Goal: Task Accomplishment & Management: Manage account settings

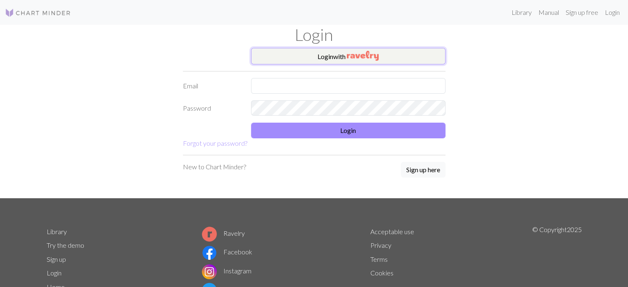
click at [276, 57] on button "Login with" at bounding box center [348, 56] width 195 height 17
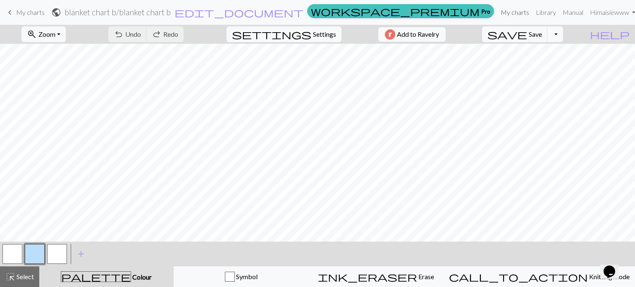
click at [507, 14] on link "My charts" at bounding box center [514, 12] width 35 height 17
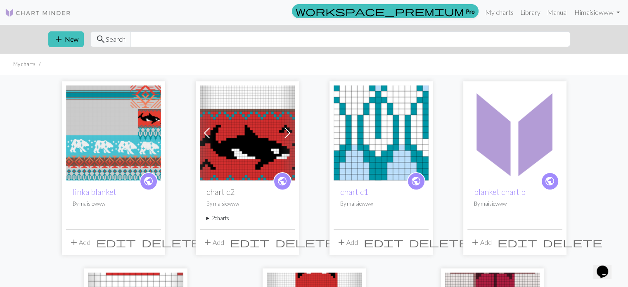
click at [130, 135] on img at bounding box center [113, 133] width 95 height 95
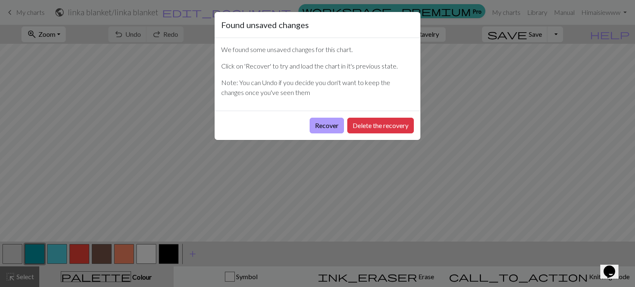
click at [324, 127] on button "Recover" at bounding box center [326, 126] width 34 height 16
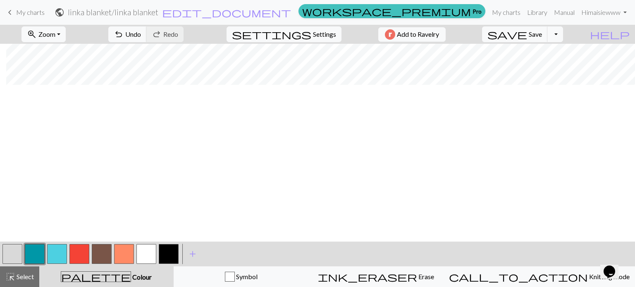
scroll to position [392, 1056]
click at [527, 35] on span "save" at bounding box center [507, 35] width 40 height 12
click at [141, 35] on span "Undo" at bounding box center [133, 34] width 16 height 8
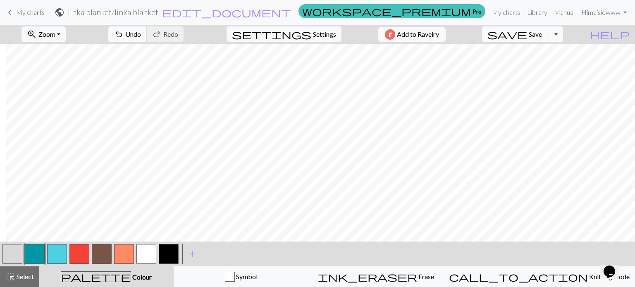
click at [124, 35] on span "undo" at bounding box center [119, 35] width 10 height 12
click at [22, 276] on span "Select" at bounding box center [24, 277] width 19 height 8
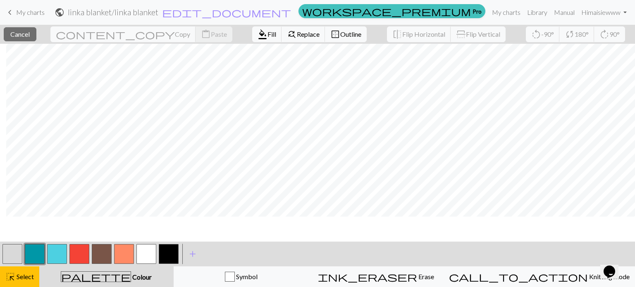
scroll to position [547, 1056]
click at [19, 254] on button "button" at bounding box center [12, 254] width 20 height 20
click at [267, 33] on span "Fill" at bounding box center [271, 34] width 9 height 8
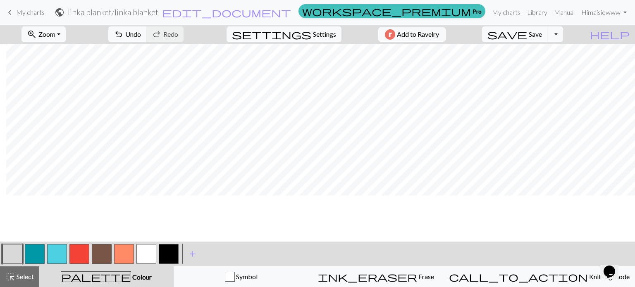
scroll to position [412, 1056]
click at [12, 280] on span "highlight_alt" at bounding box center [10, 277] width 10 height 12
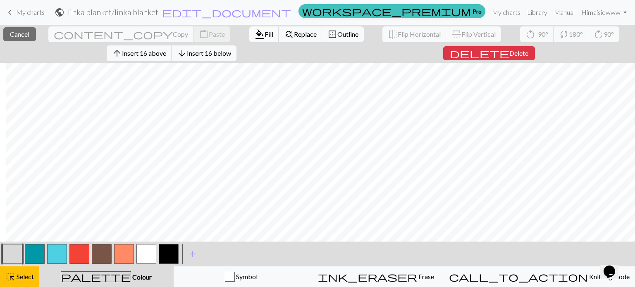
click at [254, 35] on span "format_color_fill" at bounding box center [259, 35] width 10 height 12
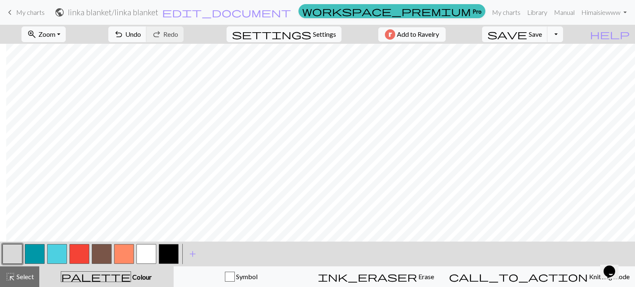
scroll to position [551, 1056]
click at [32, 250] on button "button" at bounding box center [35, 254] width 20 height 20
click at [141, 31] on span "Undo" at bounding box center [133, 34] width 16 height 8
click at [55, 256] on button "button" at bounding box center [57, 254] width 20 height 20
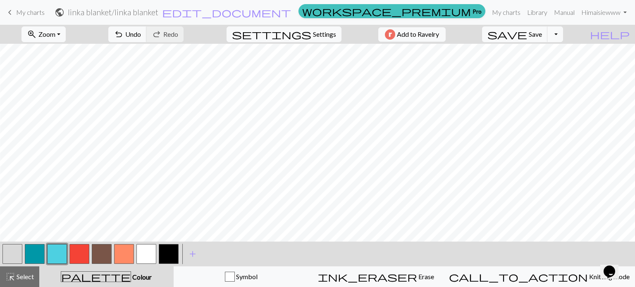
click at [58, 251] on button "button" at bounding box center [57, 254] width 20 height 20
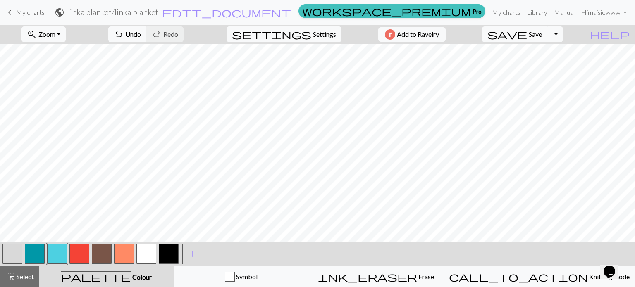
click at [9, 254] on button "button" at bounding box center [12, 254] width 20 height 20
click at [29, 252] on button "button" at bounding box center [35, 254] width 20 height 20
click at [147, 33] on button "undo Undo Undo" at bounding box center [127, 34] width 38 height 16
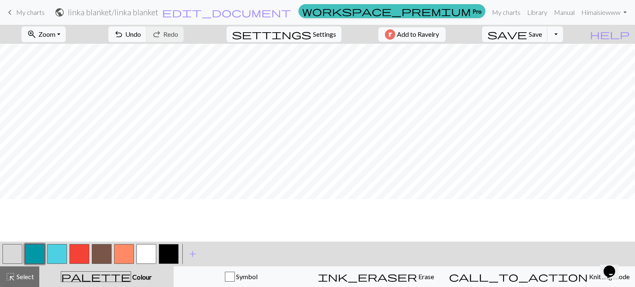
scroll to position [621, 837]
click at [124, 34] on span "undo" at bounding box center [119, 35] width 10 height 12
click at [141, 38] on span "Undo" at bounding box center [133, 34] width 16 height 8
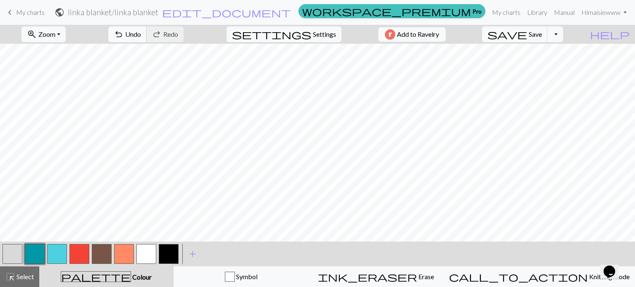
click at [147, 34] on button "undo Undo Undo" at bounding box center [127, 34] width 38 height 16
click at [141, 31] on span "Undo" at bounding box center [133, 34] width 16 height 8
click at [141, 30] on span "Undo" at bounding box center [133, 34] width 16 height 8
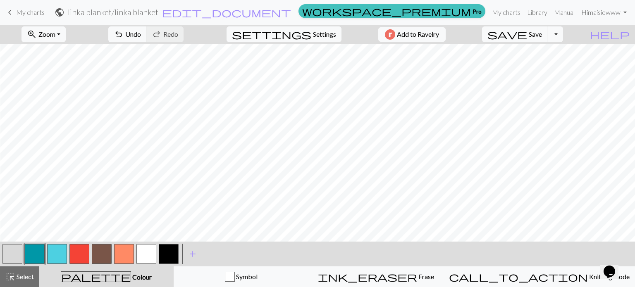
click at [19, 254] on button "button" at bounding box center [12, 254] width 20 height 20
click at [52, 252] on button "button" at bounding box center [57, 254] width 20 height 20
click at [40, 252] on button "button" at bounding box center [35, 254] width 20 height 20
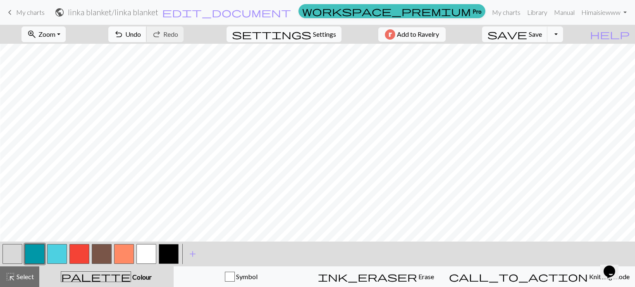
click at [124, 36] on span "undo" at bounding box center [119, 35] width 10 height 12
click at [162, 37] on span "redo" at bounding box center [157, 35] width 10 height 12
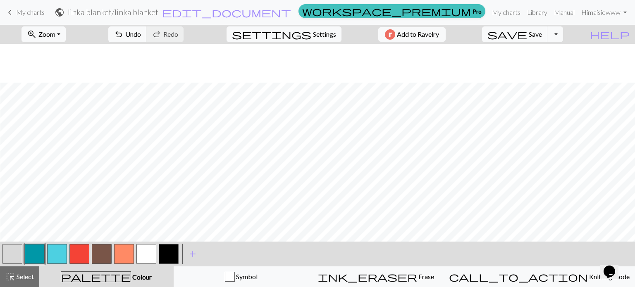
scroll to position [677, 643]
click at [9, 254] on button "button" at bounding box center [12, 254] width 20 height 20
click at [36, 252] on button "button" at bounding box center [35, 254] width 20 height 20
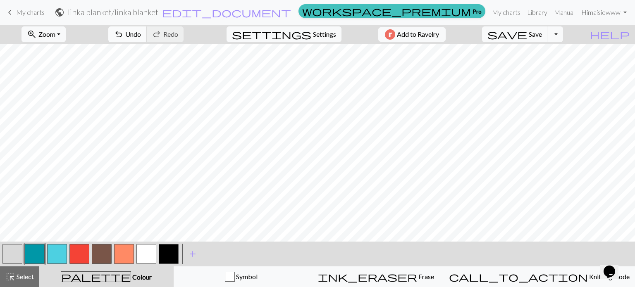
click at [141, 36] on span "Undo" at bounding box center [133, 34] width 16 height 8
click at [141, 35] on span "Undo" at bounding box center [133, 34] width 16 height 8
click at [7, 251] on button "button" at bounding box center [12, 254] width 20 height 20
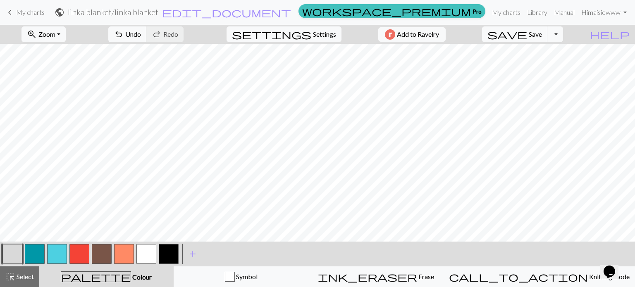
scroll to position [641, 323]
click at [52, 249] on button "button" at bounding box center [57, 254] width 20 height 20
click at [527, 35] on span "save" at bounding box center [507, 35] width 40 height 12
click at [30, 247] on button "button" at bounding box center [35, 254] width 20 height 20
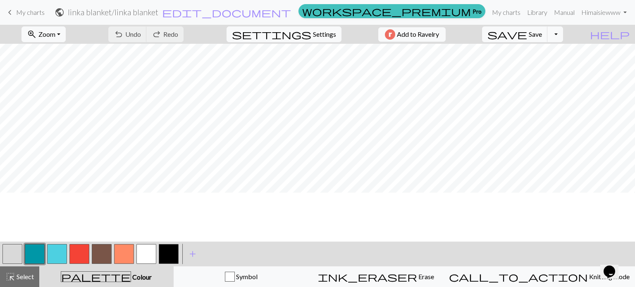
scroll to position [624, 0]
click at [147, 31] on button "undo Undo Undo" at bounding box center [127, 34] width 38 height 16
click at [141, 34] on span "Undo" at bounding box center [133, 34] width 16 height 8
click at [147, 29] on button "undo Undo Undo" at bounding box center [127, 34] width 38 height 16
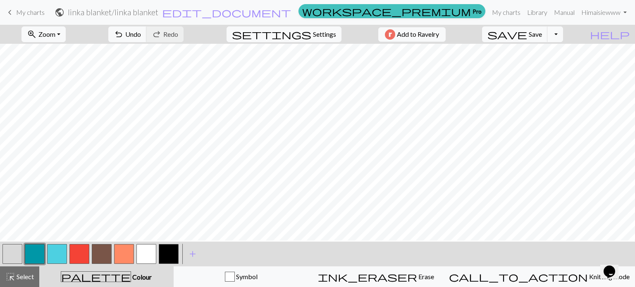
scroll to position [632, 0]
click at [124, 33] on span "undo" at bounding box center [119, 35] width 10 height 12
click at [55, 256] on button "button" at bounding box center [57, 254] width 20 height 20
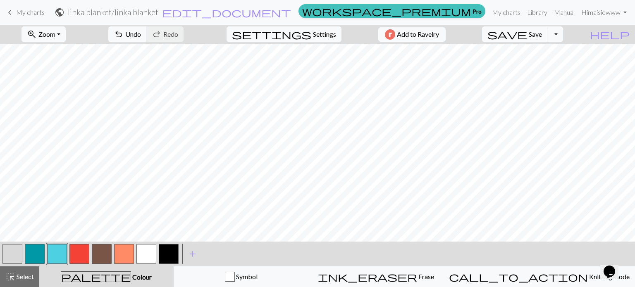
click at [20, 251] on button "button" at bounding box center [12, 254] width 20 height 20
click at [35, 255] on button "button" at bounding box center [35, 254] width 20 height 20
click at [124, 35] on span "undo" at bounding box center [119, 35] width 10 height 12
click at [147, 39] on button "undo Undo Undo" at bounding box center [127, 34] width 38 height 16
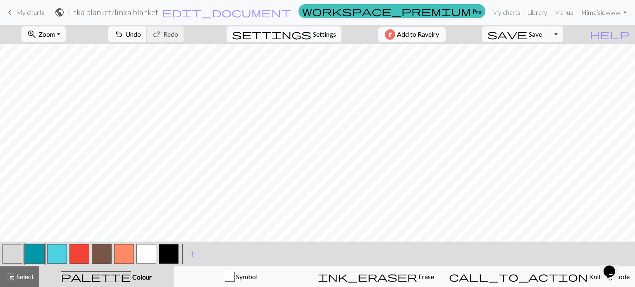
scroll to position [709, 0]
click at [11, 253] on button "button" at bounding box center [12, 254] width 20 height 20
click at [58, 247] on button "button" at bounding box center [57, 254] width 20 height 20
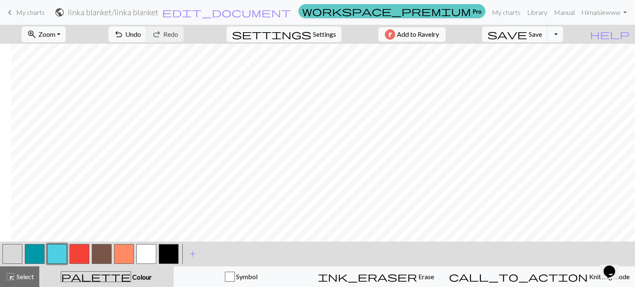
scroll to position [715, 484]
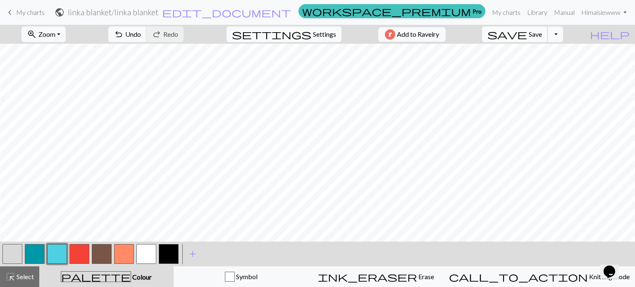
click at [544, 34] on button "save Save Save" at bounding box center [515, 34] width 66 height 16
click at [106, 247] on button "button" at bounding box center [102, 254] width 20 height 20
click at [147, 40] on button "undo Undo Undo" at bounding box center [127, 34] width 38 height 16
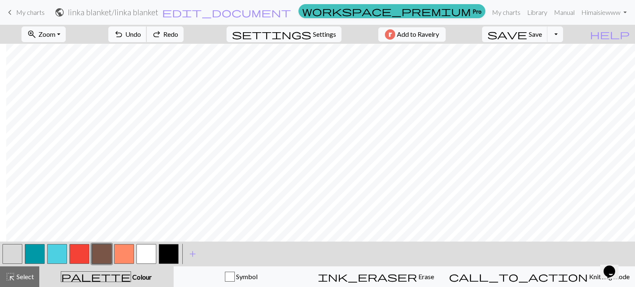
click at [147, 40] on button "undo Undo Undo" at bounding box center [127, 34] width 38 height 16
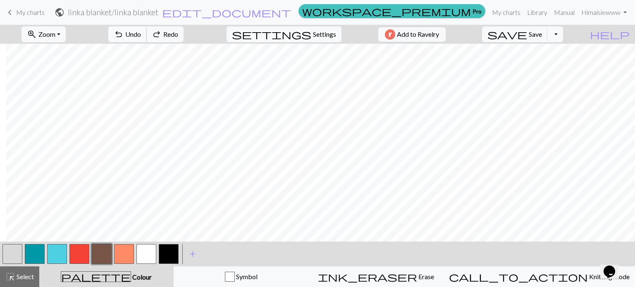
click at [147, 40] on button "undo Undo Undo" at bounding box center [127, 34] width 38 height 16
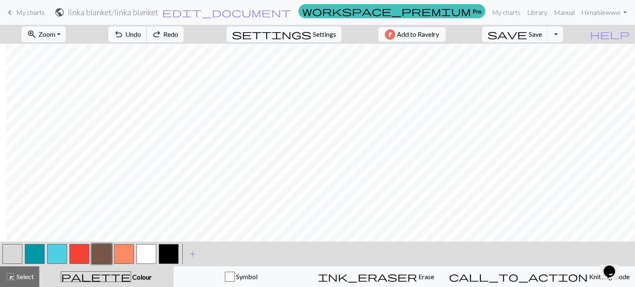
click at [147, 40] on button "undo Undo Undo" at bounding box center [127, 34] width 38 height 16
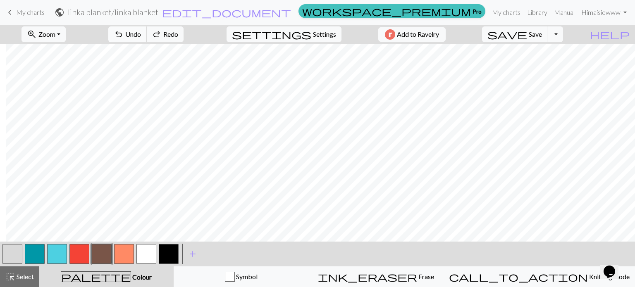
click at [147, 40] on button "undo Undo Undo" at bounding box center [127, 34] width 38 height 16
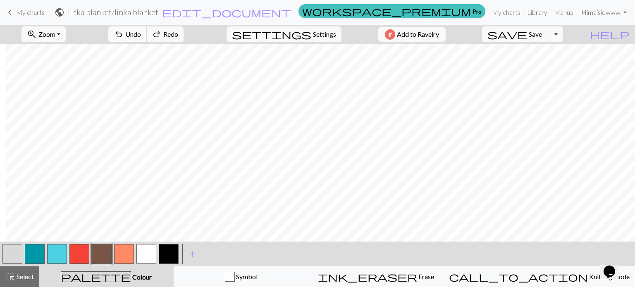
click at [147, 40] on button "undo Undo Undo" at bounding box center [127, 34] width 38 height 16
click at [147, 41] on button "undo Undo Undo" at bounding box center [127, 34] width 38 height 16
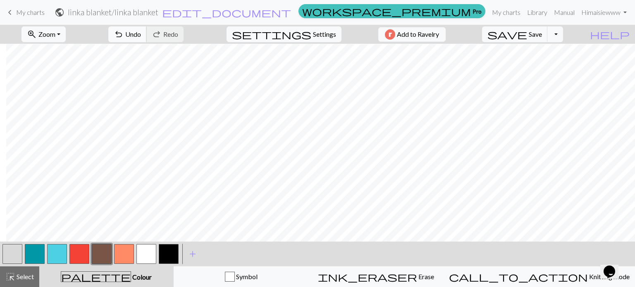
click at [141, 36] on span "Undo" at bounding box center [133, 34] width 16 height 8
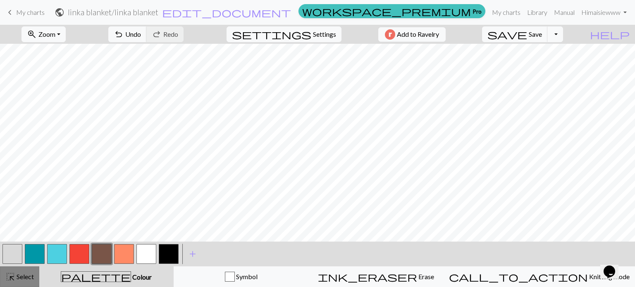
click at [19, 278] on span "Select" at bounding box center [24, 277] width 19 height 8
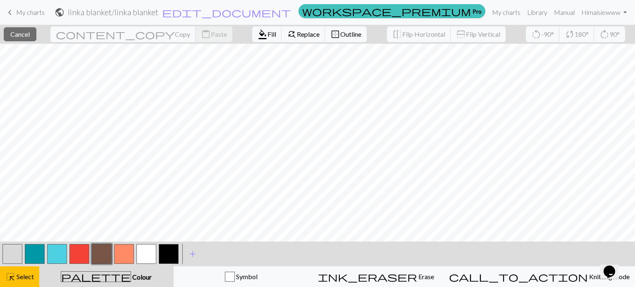
click at [7, 248] on button "button" at bounding box center [12, 254] width 20 height 20
click at [246, 43] on div "format_color_fill Fill find_replace Replace border_outer Outline" at bounding box center [309, 34] width 127 height 19
click at [252, 41] on button "format_color_fill Fill" at bounding box center [267, 34] width 30 height 16
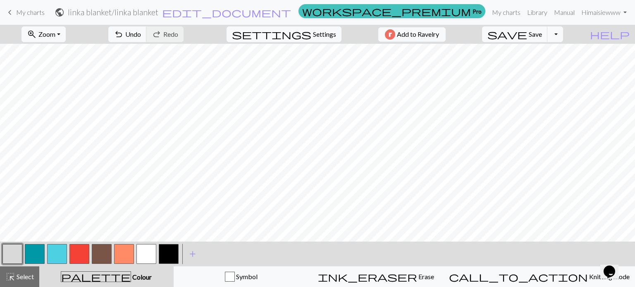
click at [105, 246] on button "button" at bounding box center [102, 254] width 20 height 20
click at [9, 249] on button "button" at bounding box center [12, 254] width 20 height 20
click at [98, 250] on button "button" at bounding box center [102, 254] width 20 height 20
click at [147, 39] on button "undo Undo Undo" at bounding box center [127, 34] width 38 height 16
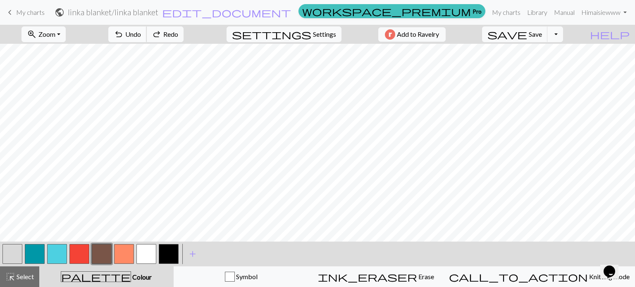
click at [147, 39] on button "undo Undo Undo" at bounding box center [127, 34] width 38 height 16
click at [12, 252] on button "button" at bounding box center [12, 254] width 20 height 20
click at [102, 250] on button "button" at bounding box center [102, 254] width 20 height 20
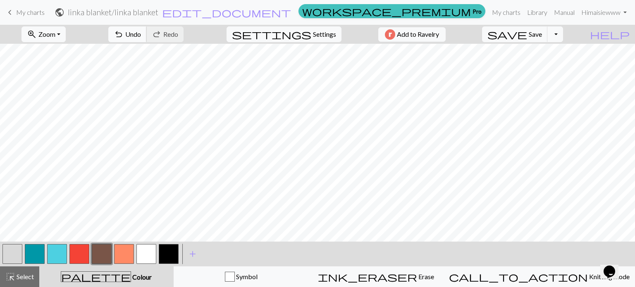
click at [124, 36] on span "undo" at bounding box center [119, 35] width 10 height 12
click at [147, 40] on button "undo Undo Undo" at bounding box center [127, 34] width 38 height 16
click at [527, 33] on span "save" at bounding box center [507, 35] width 40 height 12
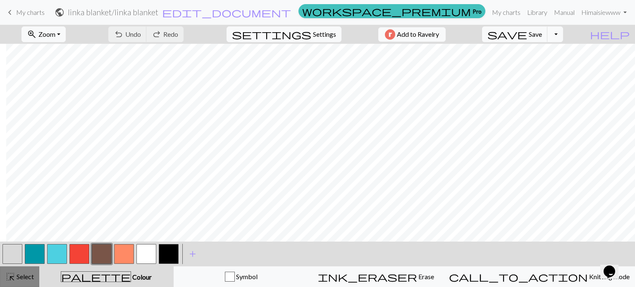
click at [17, 270] on button "highlight_alt Select Select" at bounding box center [19, 276] width 39 height 21
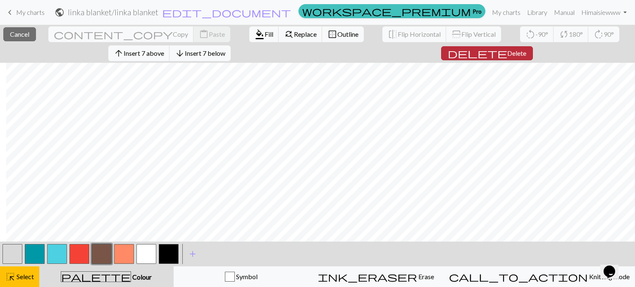
click at [507, 53] on span "Delete" at bounding box center [516, 53] width 19 height 8
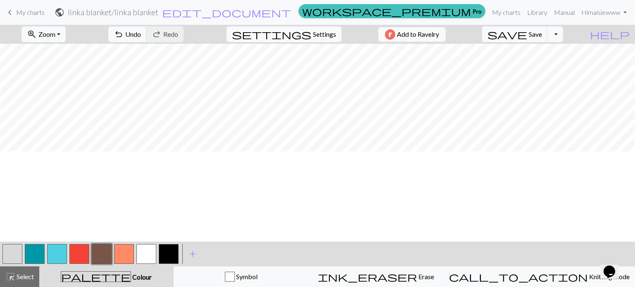
scroll to position [116, 876]
click at [122, 252] on button "button" at bounding box center [124, 254] width 20 height 20
click at [141, 38] on span "Undo" at bounding box center [133, 34] width 16 height 8
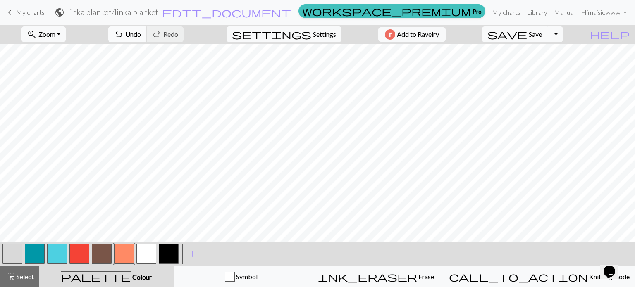
click at [141, 36] on span "Undo" at bounding box center [133, 34] width 16 height 8
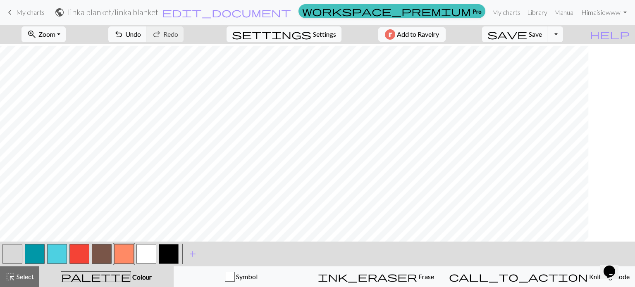
scroll to position [259, 758]
click at [10, 252] on button "button" at bounding box center [12, 254] width 20 height 20
click at [123, 252] on button "button" at bounding box center [124, 254] width 20 height 20
click at [124, 36] on span "undo" at bounding box center [119, 35] width 10 height 12
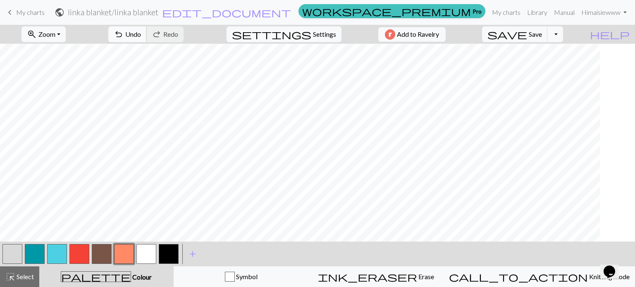
scroll to position [259, 639]
click at [10, 249] on button "button" at bounding box center [12, 254] width 20 height 20
click at [126, 251] on button "button" at bounding box center [124, 254] width 20 height 20
click at [141, 36] on span "Undo" at bounding box center [133, 34] width 16 height 8
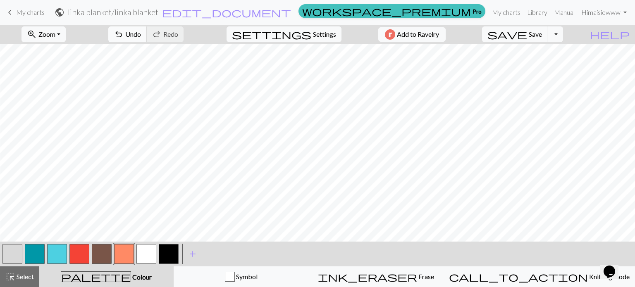
click at [147, 36] on button "undo Undo Undo" at bounding box center [127, 34] width 38 height 16
click at [147, 31] on button "undo Undo Undo" at bounding box center [127, 34] width 38 height 16
click at [35, 245] on button "button" at bounding box center [35, 254] width 20 height 20
click at [126, 254] on button "button" at bounding box center [124, 254] width 20 height 20
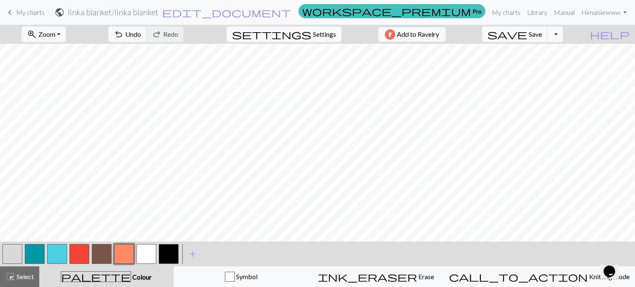
click at [76, 249] on button "button" at bounding box center [79, 254] width 20 height 20
click at [141, 34] on span "Undo" at bounding box center [133, 34] width 16 height 8
click at [124, 34] on span "undo" at bounding box center [119, 35] width 10 height 12
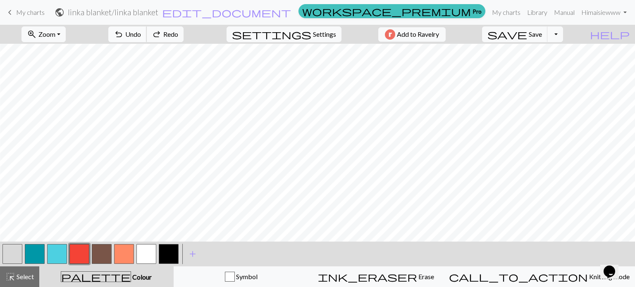
click at [124, 34] on span "undo" at bounding box center [119, 35] width 10 height 12
click at [141, 35] on span "Undo" at bounding box center [133, 34] width 16 height 8
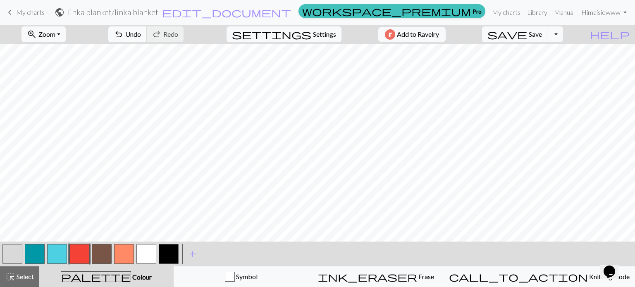
click at [147, 36] on button "undo Undo Undo" at bounding box center [127, 34] width 38 height 16
click at [141, 33] on span "Undo" at bounding box center [133, 34] width 16 height 8
click at [35, 252] on button "button" at bounding box center [35, 254] width 20 height 20
click at [56, 249] on button "button" at bounding box center [57, 254] width 20 height 20
click at [78, 257] on button "button" at bounding box center [79, 254] width 20 height 20
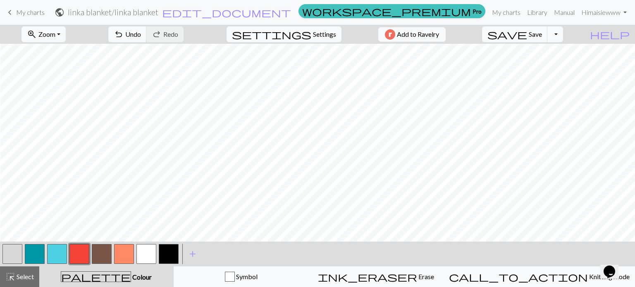
click at [13, 253] on button "button" at bounding box center [12, 254] width 20 height 20
click at [99, 251] on button "button" at bounding box center [102, 254] width 20 height 20
click at [10, 252] on button "button" at bounding box center [12, 254] width 20 height 20
click at [82, 251] on button "button" at bounding box center [79, 254] width 20 height 20
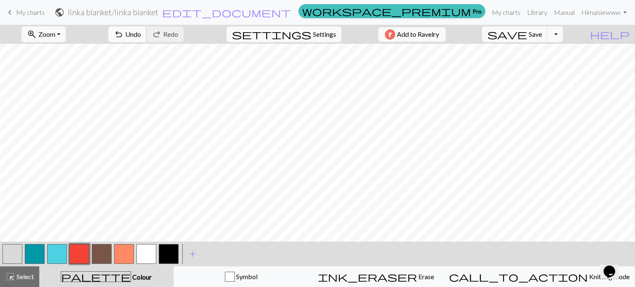
click at [141, 37] on span "Undo" at bounding box center [133, 34] width 16 height 8
click at [121, 251] on button "button" at bounding box center [124, 254] width 20 height 20
click at [80, 246] on button "button" at bounding box center [79, 254] width 20 height 20
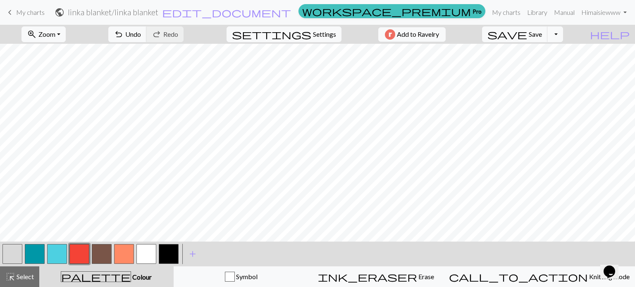
scroll to position [221, 362]
click at [527, 33] on span "save" at bounding box center [507, 35] width 40 height 12
click at [52, 32] on span "Zoom" at bounding box center [46, 34] width 17 height 8
click at [74, 67] on button "Fit width" at bounding box center [54, 65] width 65 height 13
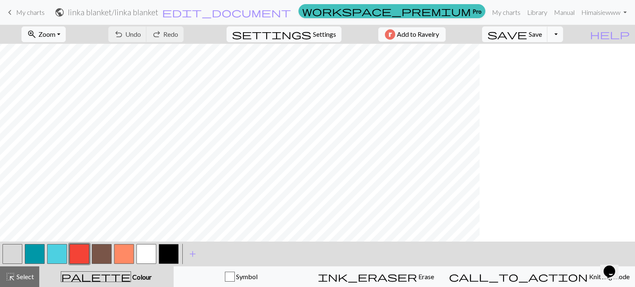
scroll to position [0, 0]
click at [66, 31] on button "zoom_in Zoom Zoom" at bounding box center [43, 34] width 44 height 16
click at [61, 104] on button "50%" at bounding box center [54, 99] width 65 height 13
click at [55, 36] on span "Zoom" at bounding box center [46, 34] width 17 height 8
click at [51, 100] on button "50%" at bounding box center [54, 99] width 65 height 13
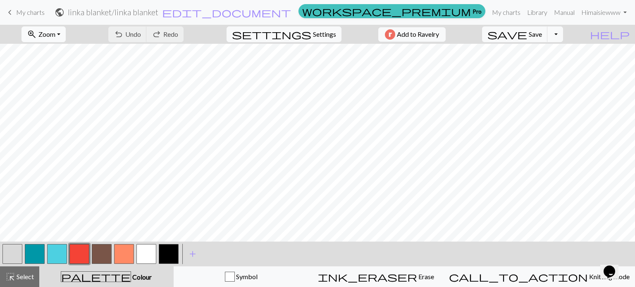
click at [66, 34] on button "zoom_in Zoom Zoom" at bounding box center [43, 34] width 44 height 16
drag, startPoint x: 55, startPoint y: 114, endPoint x: 51, endPoint y: 111, distance: 5.0
click at [51, 111] on button "100%" at bounding box center [54, 112] width 65 height 13
click at [121, 252] on button "button" at bounding box center [124, 254] width 20 height 20
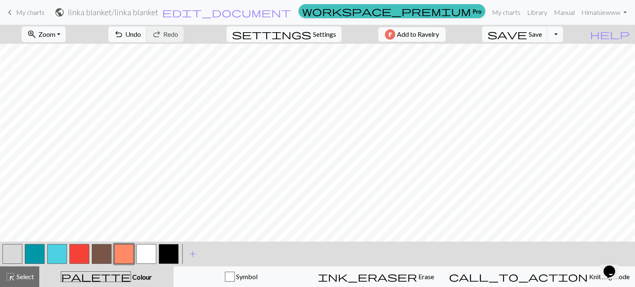
click at [33, 250] on button "button" at bounding box center [35, 254] width 20 height 20
click at [81, 247] on button "button" at bounding box center [79, 254] width 20 height 20
click at [123, 249] on button "button" at bounding box center [124, 254] width 20 height 20
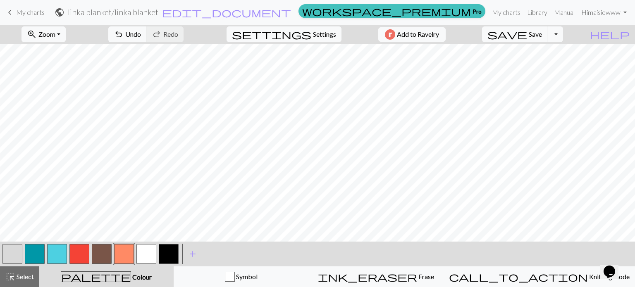
click at [78, 249] on button "button" at bounding box center [79, 254] width 20 height 20
click at [122, 253] on button "button" at bounding box center [124, 254] width 20 height 20
click at [147, 40] on button "undo Undo Undo" at bounding box center [127, 34] width 38 height 16
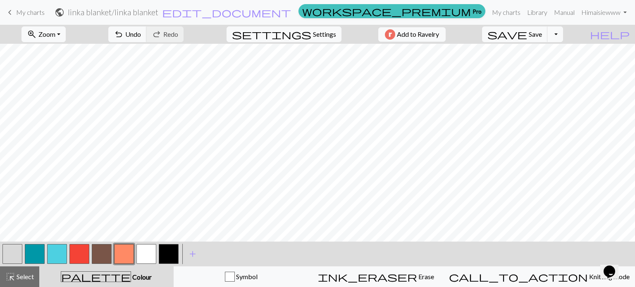
click at [12, 256] on button "button" at bounding box center [12, 254] width 20 height 20
click at [124, 250] on button "button" at bounding box center [124, 254] width 20 height 20
click at [124, 34] on span "undo" at bounding box center [119, 35] width 10 height 12
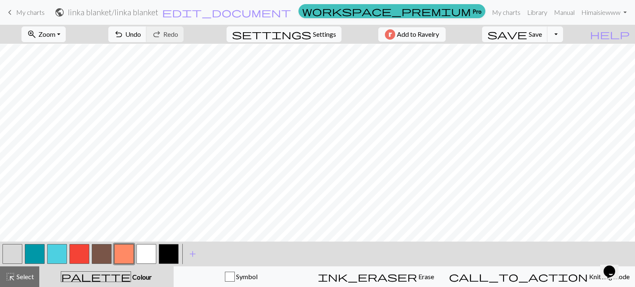
click at [14, 252] on button "button" at bounding box center [12, 254] width 20 height 20
click at [124, 250] on button "button" at bounding box center [124, 254] width 20 height 20
click at [147, 36] on button "undo Undo Undo" at bounding box center [127, 34] width 38 height 16
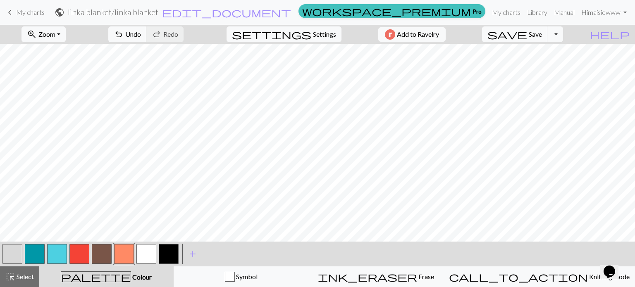
click at [9, 254] on button "button" at bounding box center [12, 254] width 20 height 20
click at [123, 249] on button "button" at bounding box center [124, 254] width 20 height 20
click at [527, 34] on span "save" at bounding box center [507, 35] width 40 height 12
click at [37, 38] on span "zoom_in" at bounding box center [32, 35] width 10 height 12
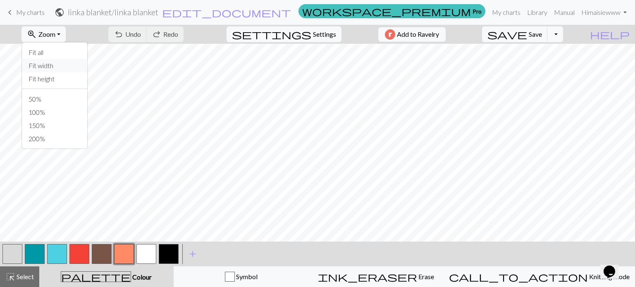
click at [70, 67] on button "Fit width" at bounding box center [54, 65] width 65 height 13
